Goal: Find specific page/section: Find specific page/section

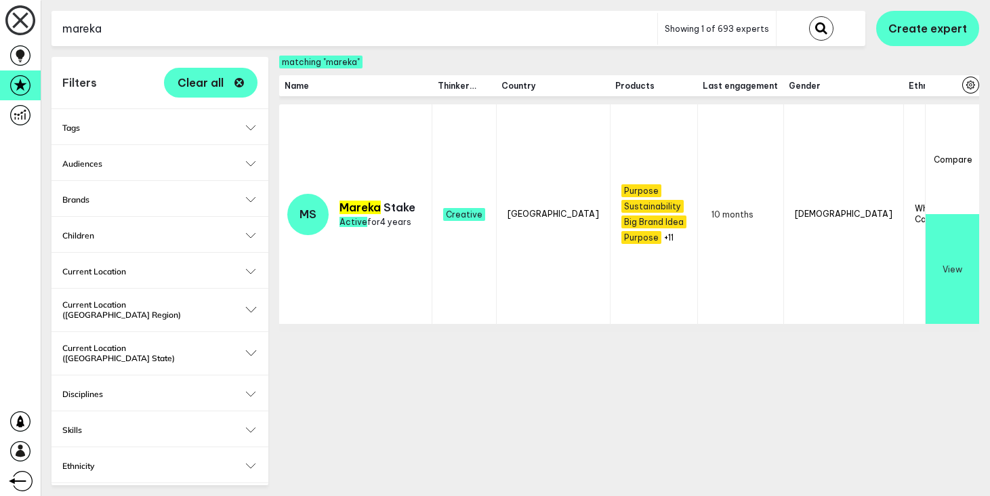
scroll to position [0, 1382]
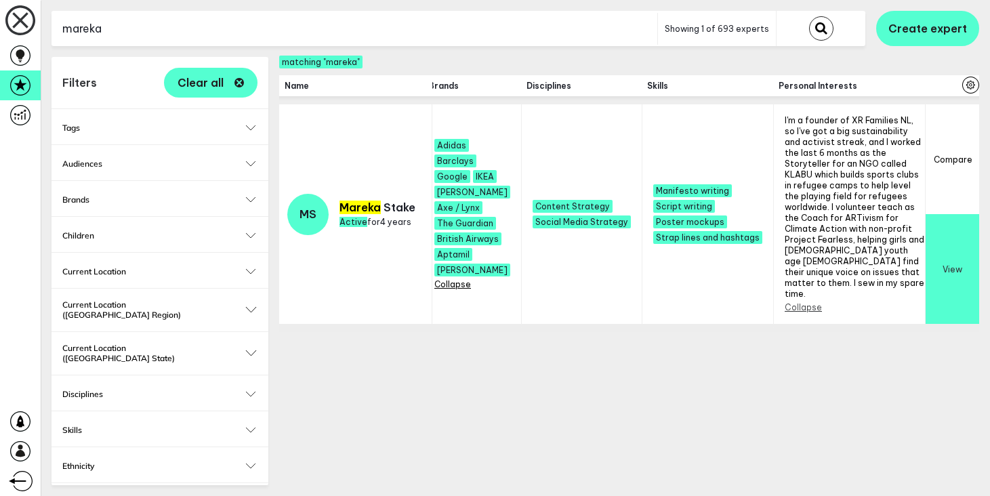
click at [222, 25] on input "mareka" at bounding box center [354, 28] width 606 height 33
type input "mans"
click at [809, 16] on button "submit" at bounding box center [821, 28] width 24 height 24
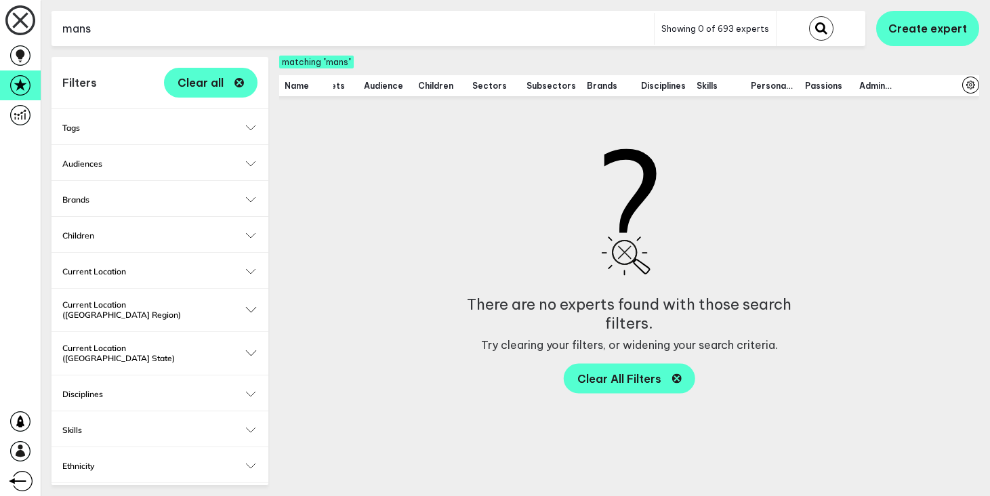
scroll to position [0, 540]
click at [285, 34] on input "mans" at bounding box center [352, 28] width 602 height 33
type input "tech"
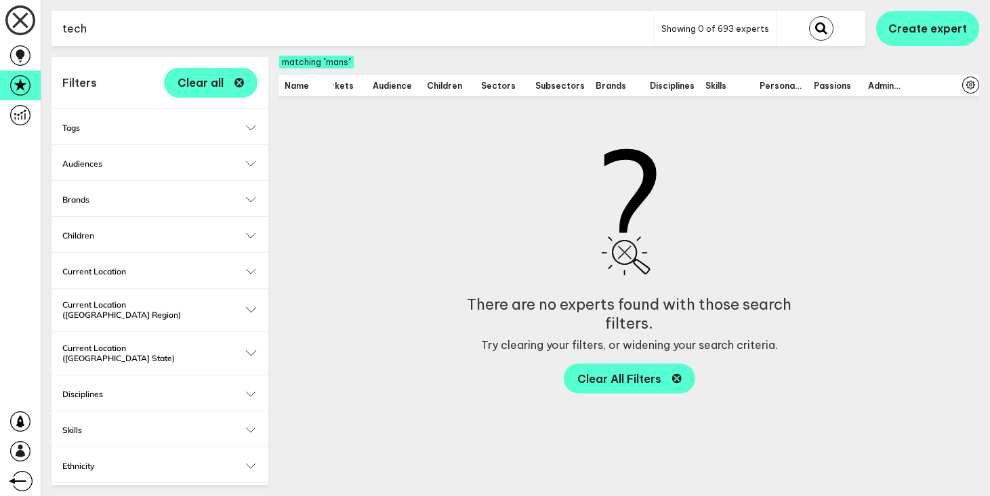
click at [809, 16] on button "submit" at bounding box center [821, 28] width 24 height 24
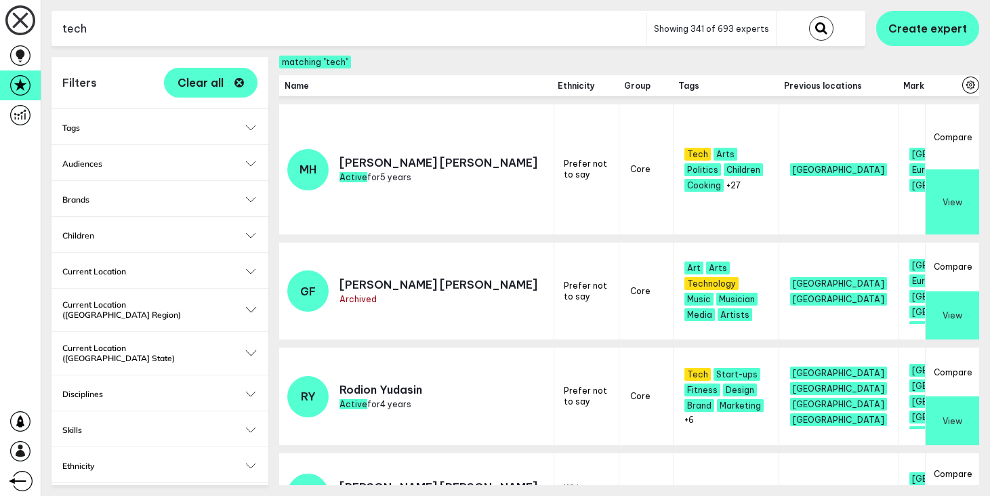
click at [337, 29] on input "tech" at bounding box center [348, 28] width 595 height 33
paste input "Måns [PERSON_NAME]"
click at [809, 16] on button "submit" at bounding box center [821, 28] width 24 height 24
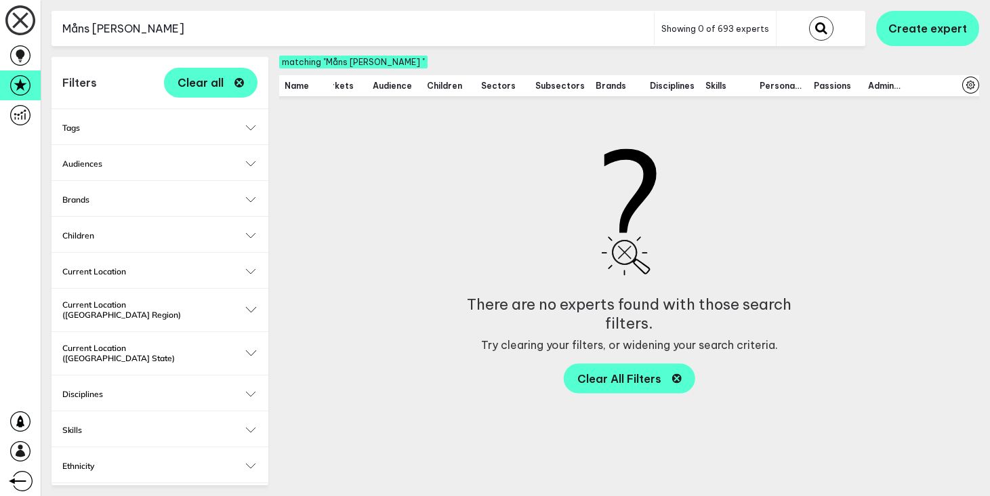
click at [224, 42] on input "Måns [PERSON_NAME]" at bounding box center [352, 28] width 602 height 33
type input "Måns [PERSON_NAME]"
click at [809, 16] on button "submit" at bounding box center [821, 28] width 24 height 24
click at [253, 37] on input "Måns [PERSON_NAME]" at bounding box center [352, 28] width 602 height 33
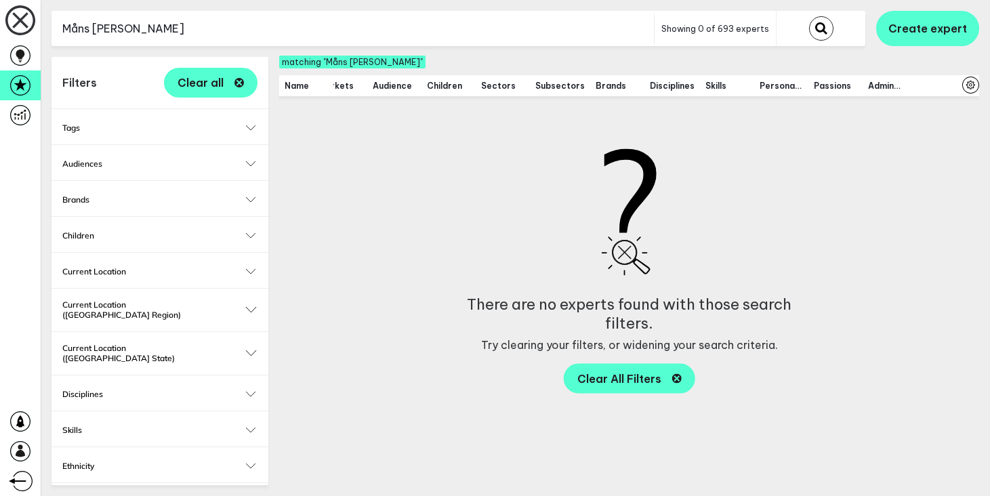
click at [253, 37] on input "Måns [PERSON_NAME]" at bounding box center [352, 28] width 602 height 33
click at [237, 14] on input "text" at bounding box center [352, 28] width 602 height 33
type input "mareka"
click at [809, 16] on button "submit" at bounding box center [821, 28] width 24 height 24
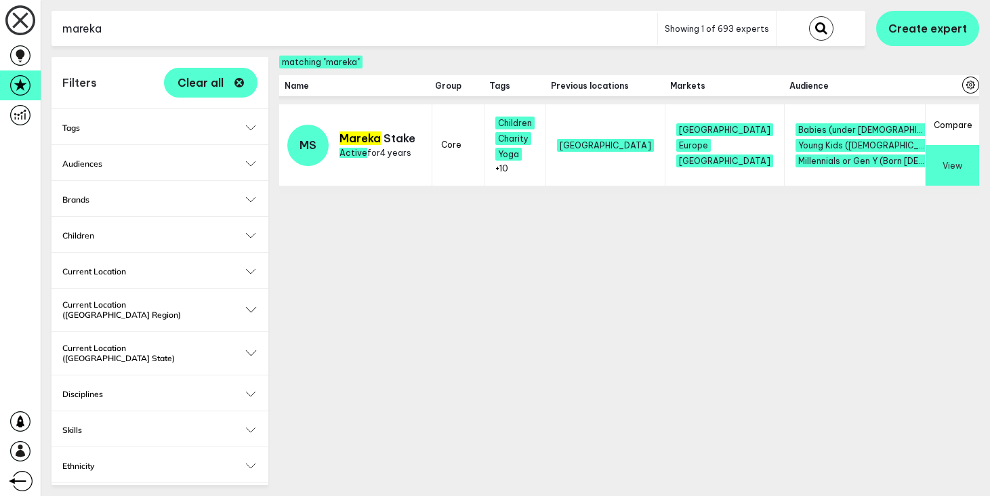
click at [938, 153] on button "View" at bounding box center [952, 165] width 54 height 41
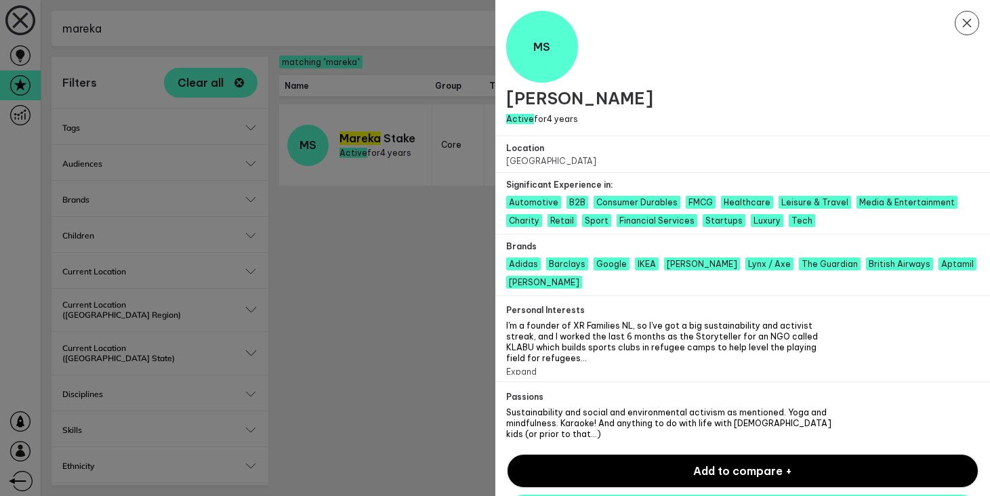
scroll to position [31, 0]
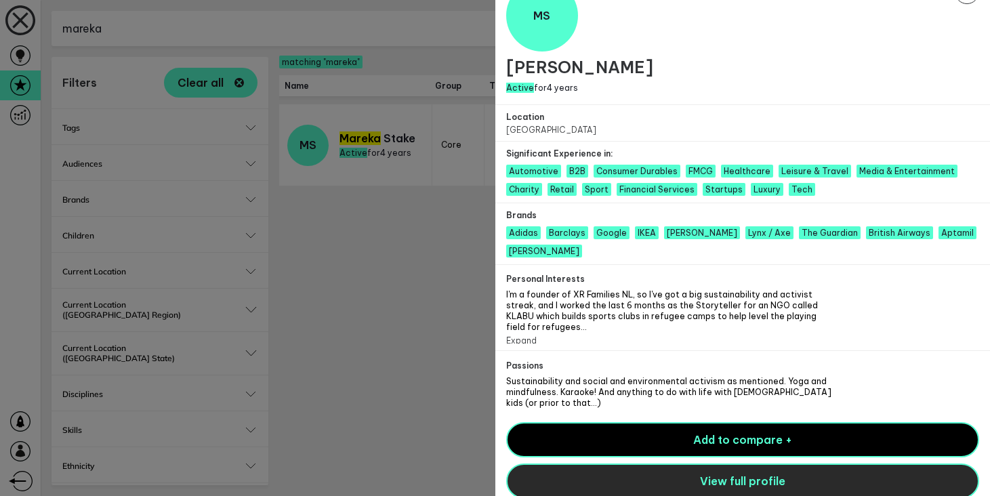
click at [632, 473] on button "View full profile" at bounding box center [743, 480] width 474 height 35
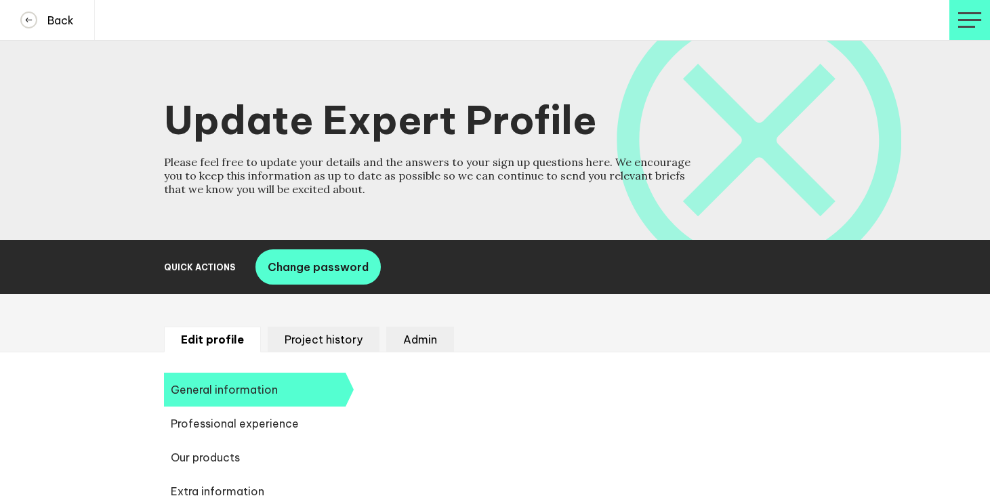
select select "20251"
select select "19085"
select select "12639"
select select "14666"
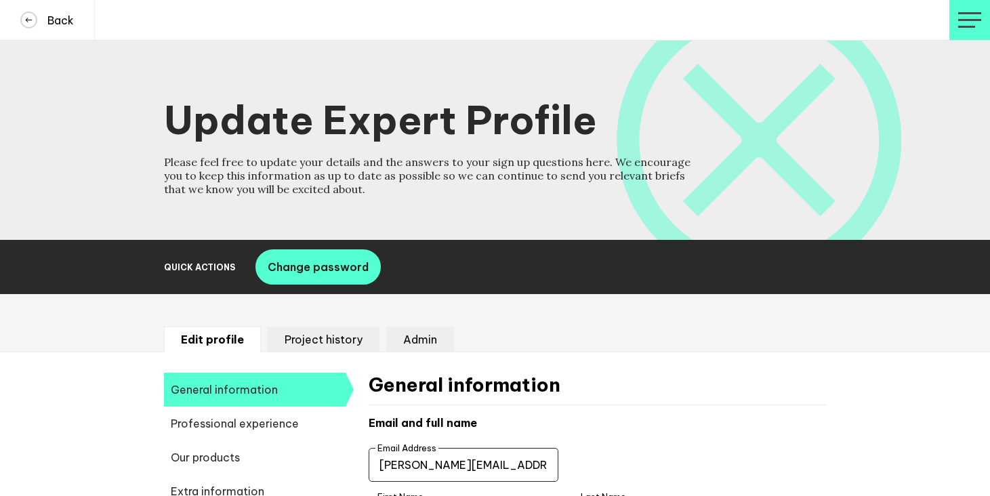
click at [338, 335] on li "Project history" at bounding box center [324, 340] width 112 height 26
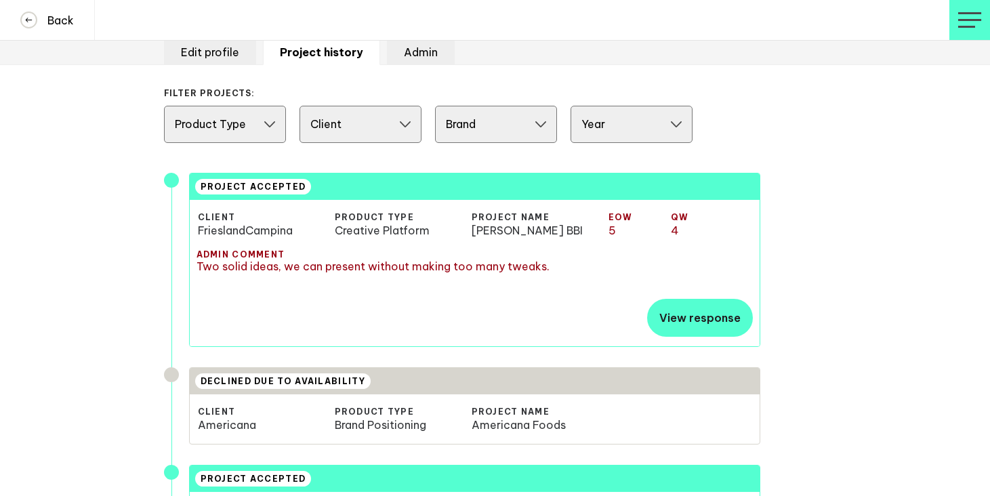
scroll to position [288, 0]
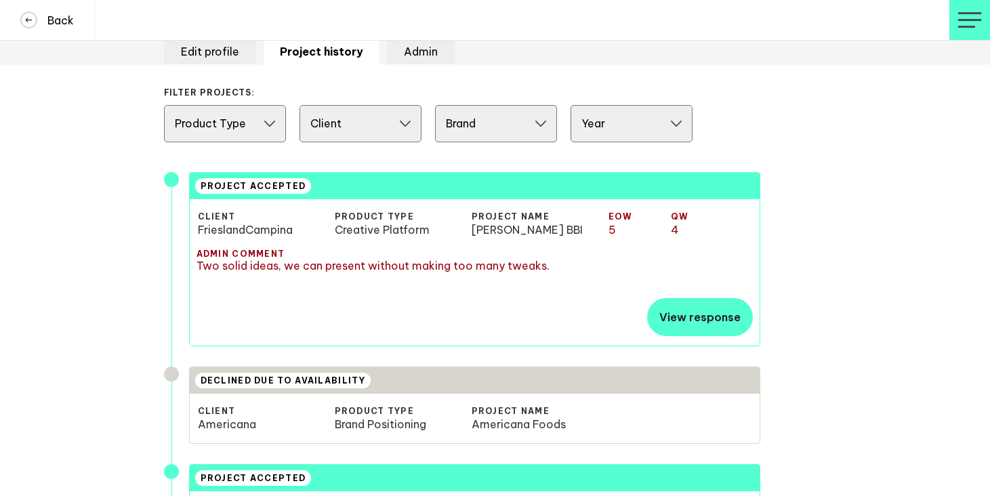
click at [253, 179] on div "PROJECT ACCEPTED" at bounding box center [253, 186] width 117 height 16
click at [257, 189] on div "PROJECT ACCEPTED" at bounding box center [253, 186] width 117 height 16
click at [70, 25] on h4 "Back" at bounding box center [55, 21] width 37 height 14
